Goal: Transaction & Acquisition: Book appointment/travel/reservation

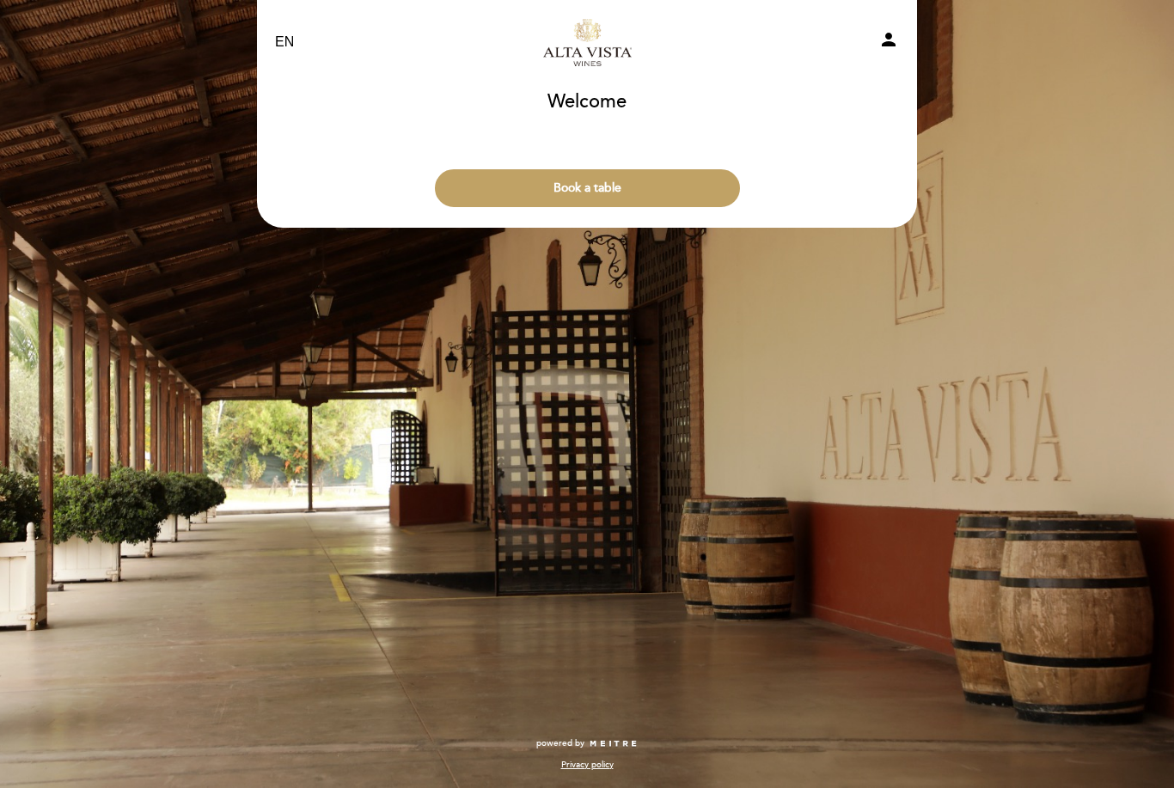
click at [472, 185] on button "Book a table" at bounding box center [587, 188] width 305 height 38
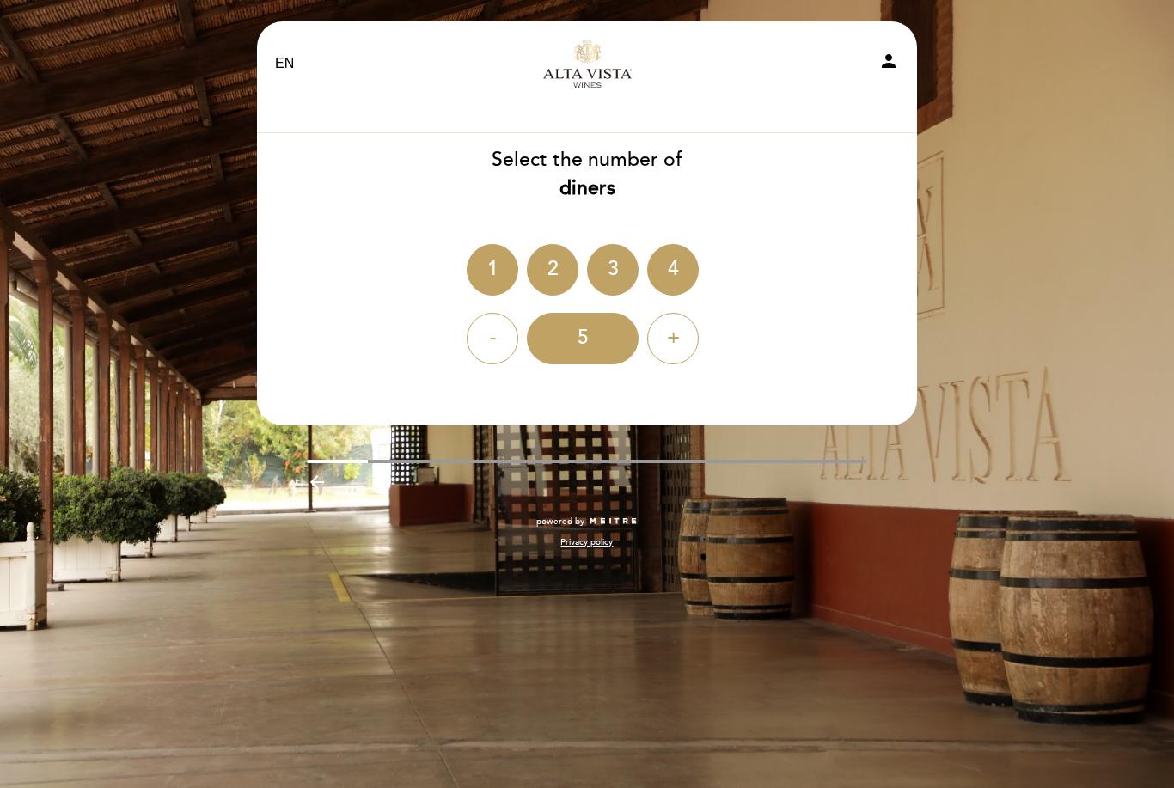
click at [670, 277] on div "4" at bounding box center [673, 270] width 52 height 52
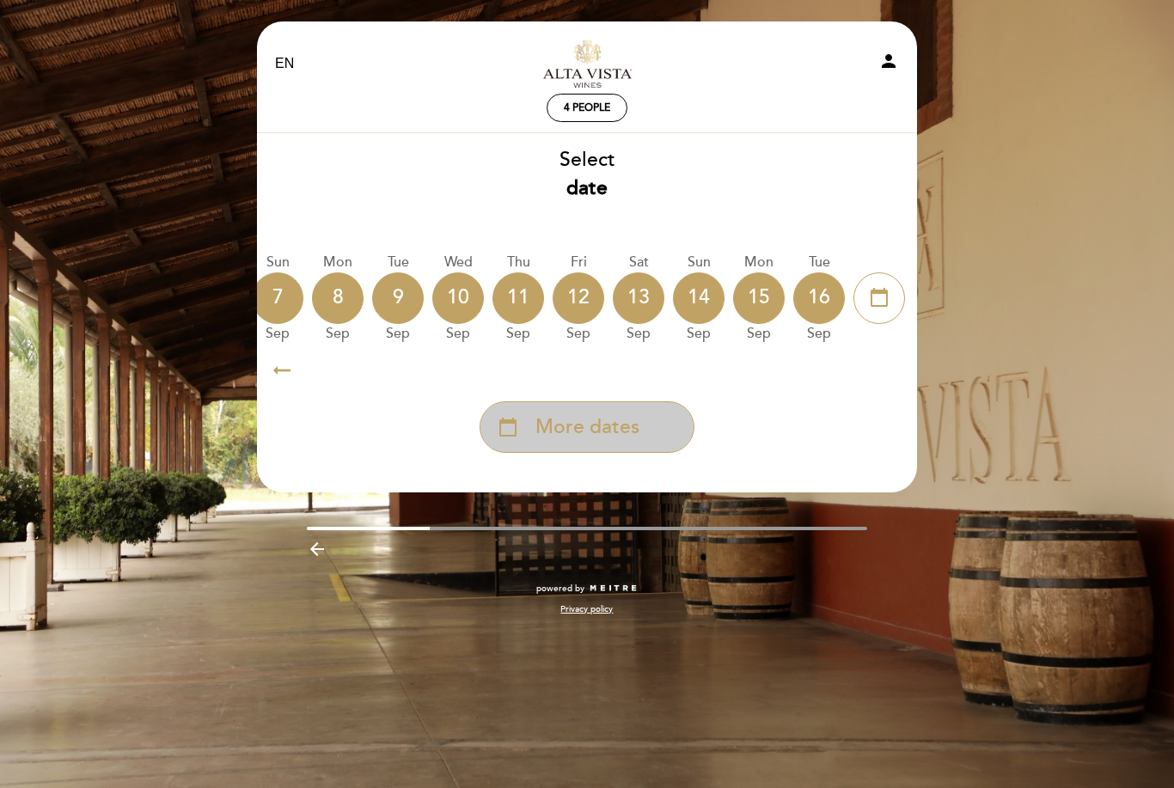
scroll to position [0, 505]
click at [534, 438] on div "calendar_today More dates" at bounding box center [587, 427] width 215 height 52
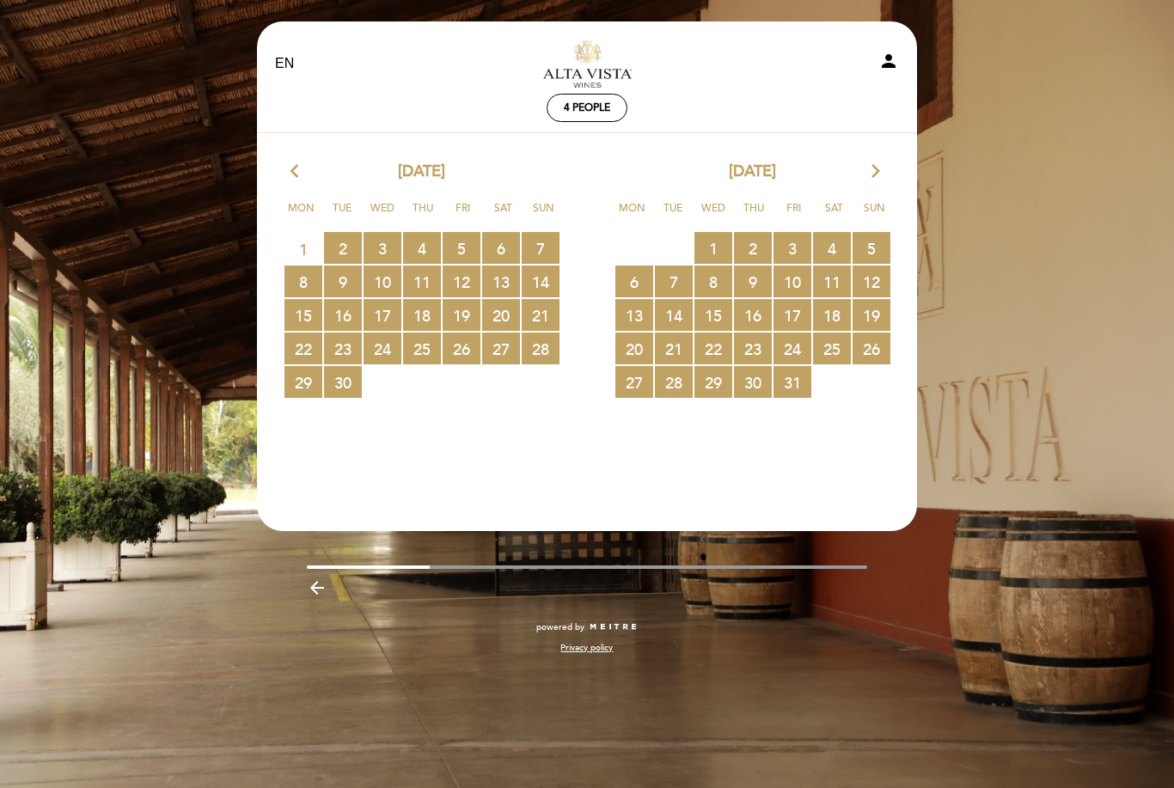
click at [878, 167] on icon "arrow_forward_ios" at bounding box center [875, 172] width 15 height 22
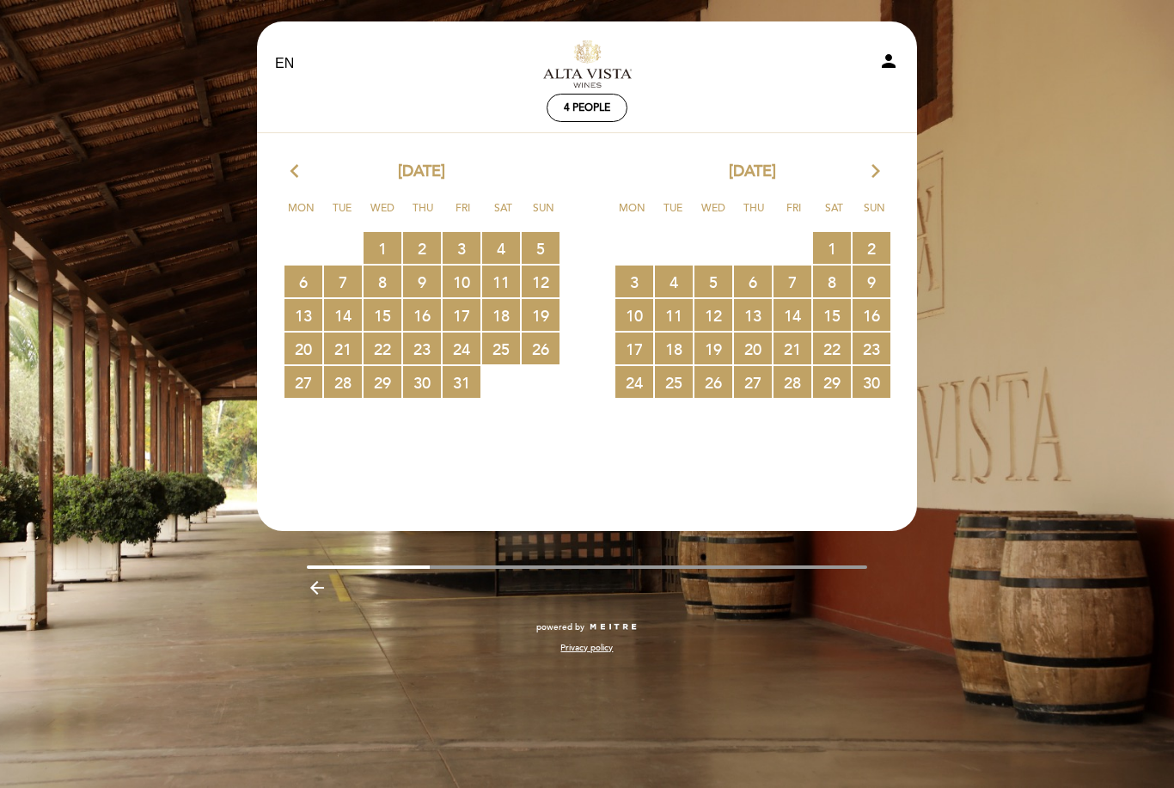
click at [877, 163] on icon "arrow_forward_ios" at bounding box center [875, 172] width 15 height 22
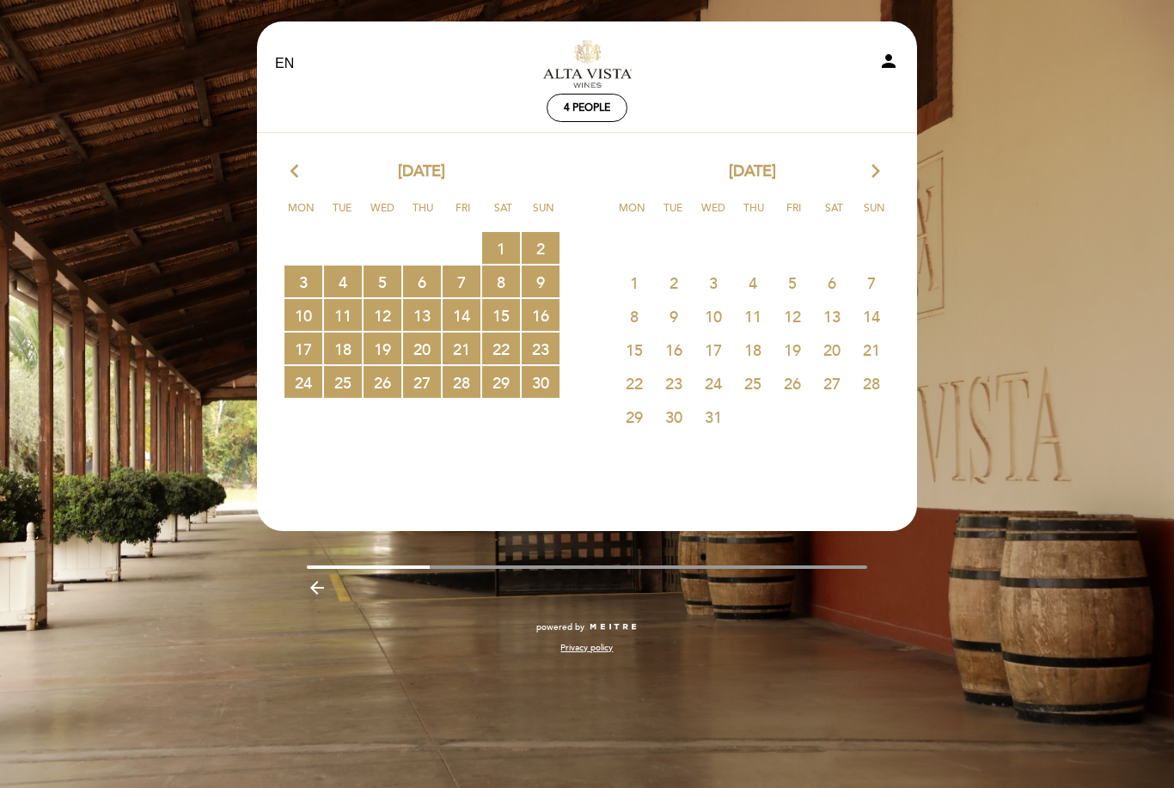
click at [743, 383] on span "25" at bounding box center [753, 383] width 38 height 32
click at [739, 395] on span "25" at bounding box center [753, 383] width 38 height 32
click at [735, 396] on span "25" at bounding box center [753, 383] width 38 height 32
click at [878, 165] on icon "arrow_forward_ios" at bounding box center [875, 172] width 15 height 22
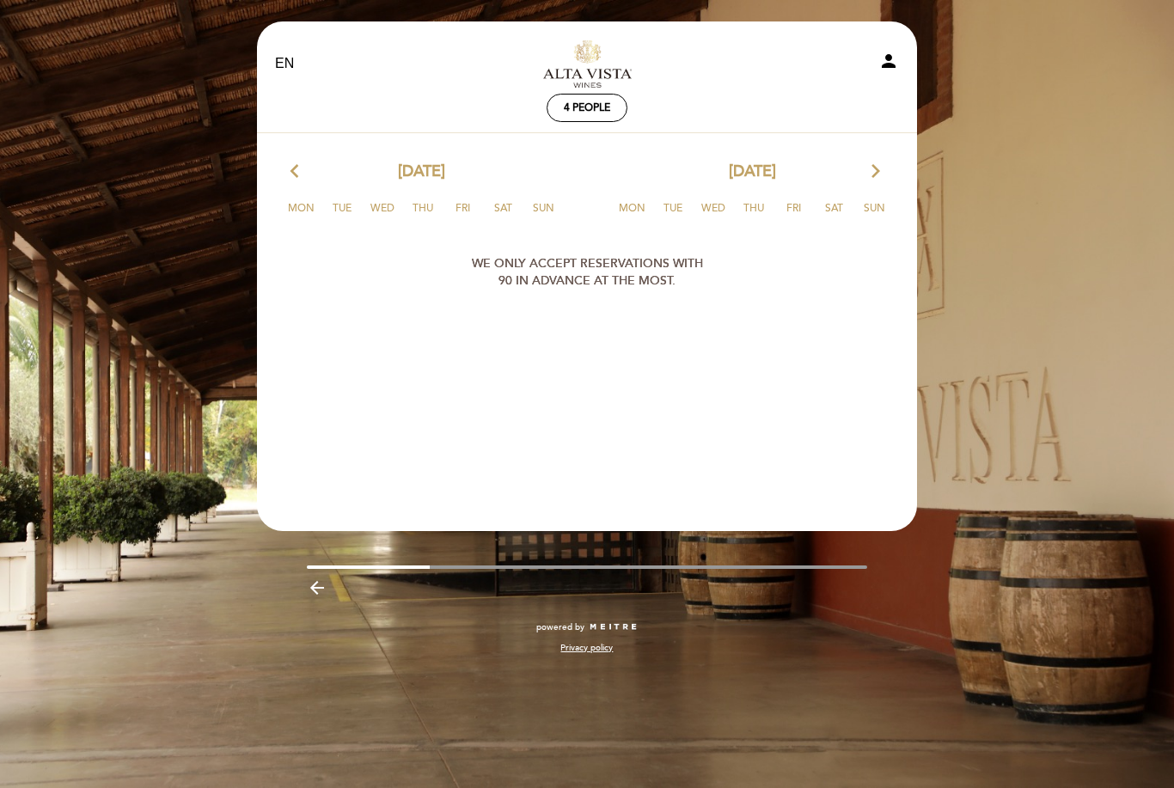
click at [303, 168] on icon "arrow_back_ios" at bounding box center [298, 172] width 15 height 22
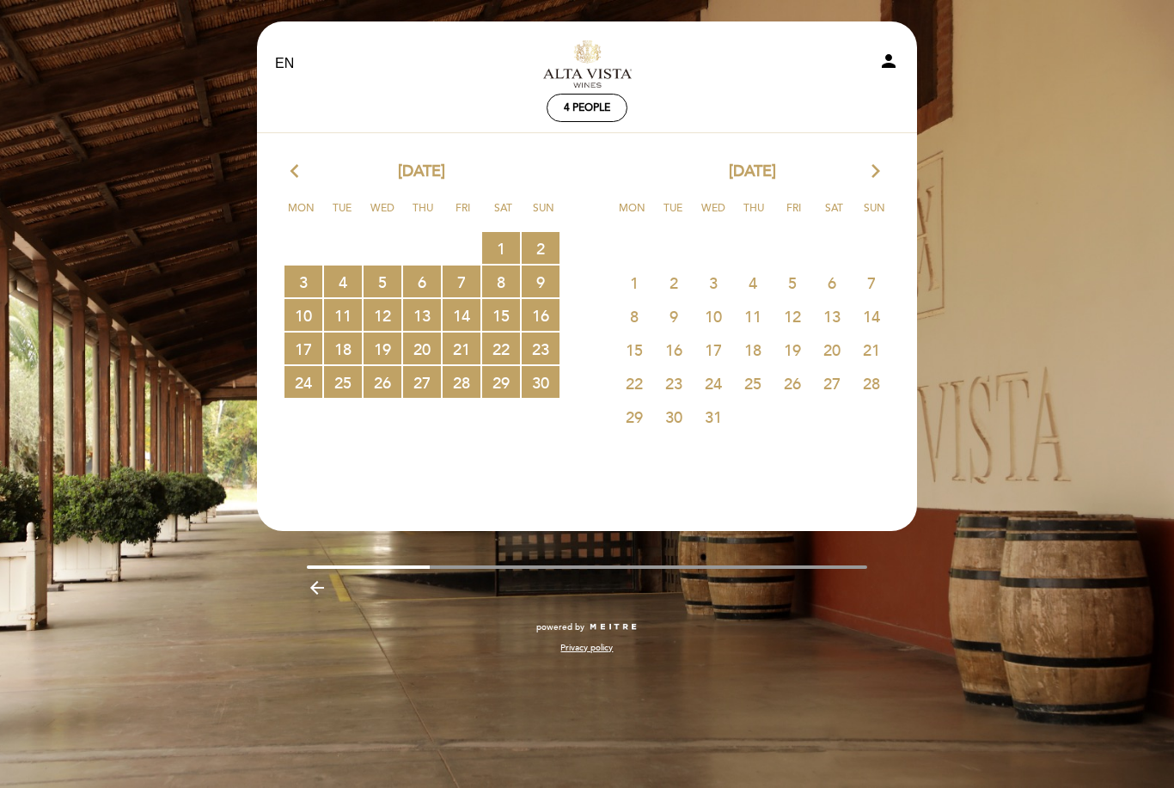
click at [142, 170] on div "EN ES PT Alta Vista Tourism person 4 people Welcome Welcome, Change user Book a…" at bounding box center [587, 394] width 1174 height 788
